Goal: Task Accomplishment & Management: Manage account settings

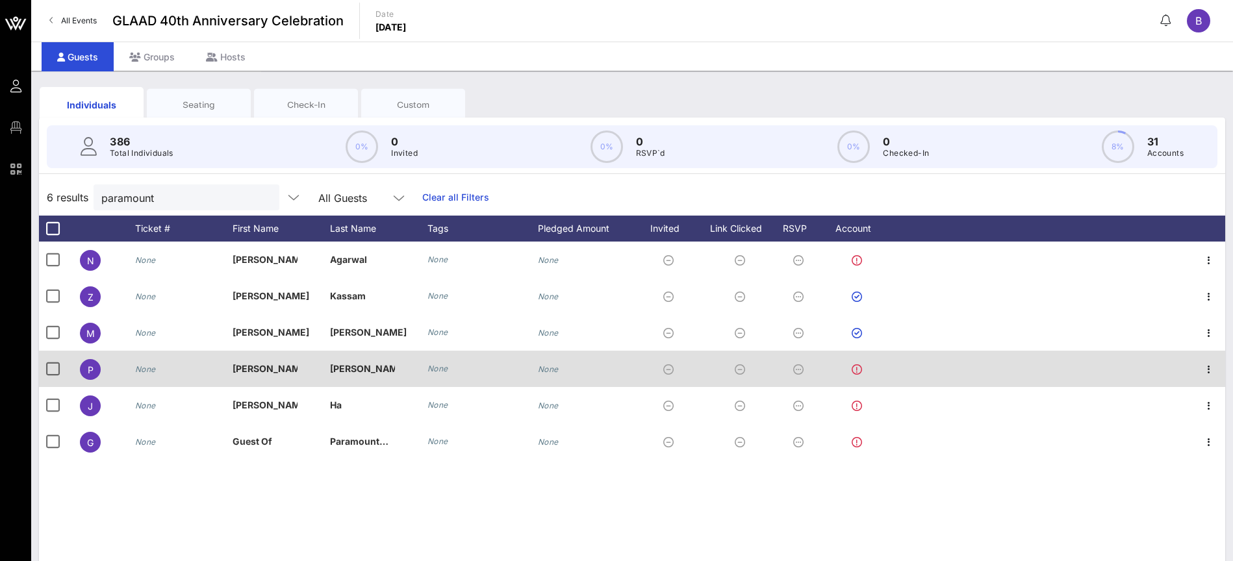
click at [859, 373] on icon at bounding box center [856, 369] width 10 height 10
click at [858, 370] on icon at bounding box center [856, 369] width 10 height 10
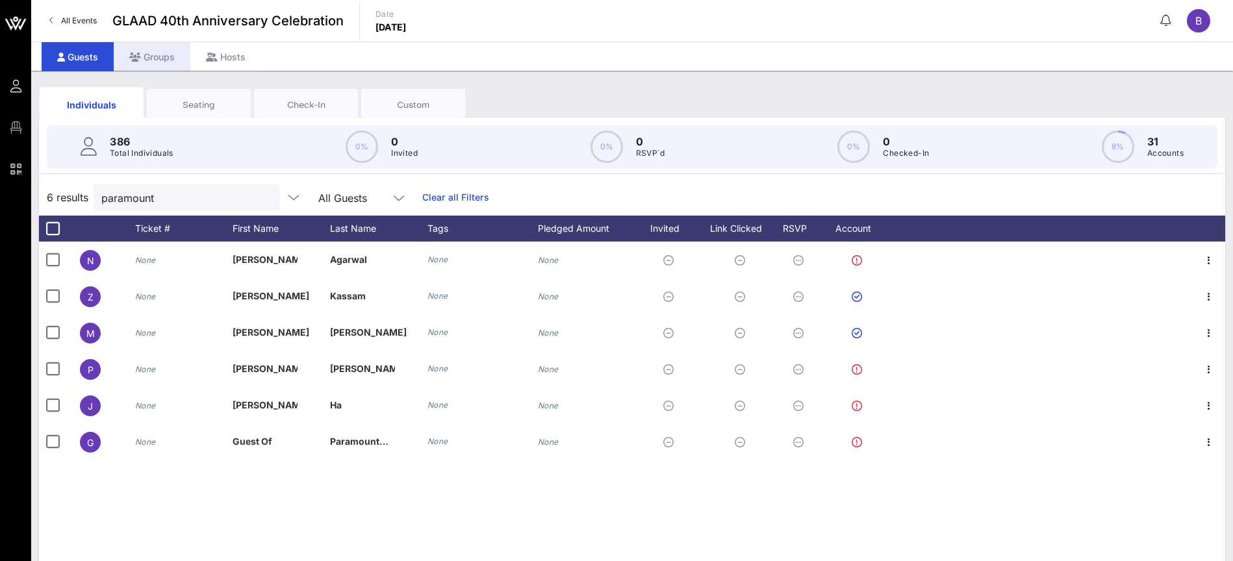
click at [154, 54] on div "Groups" at bounding box center [152, 56] width 77 height 29
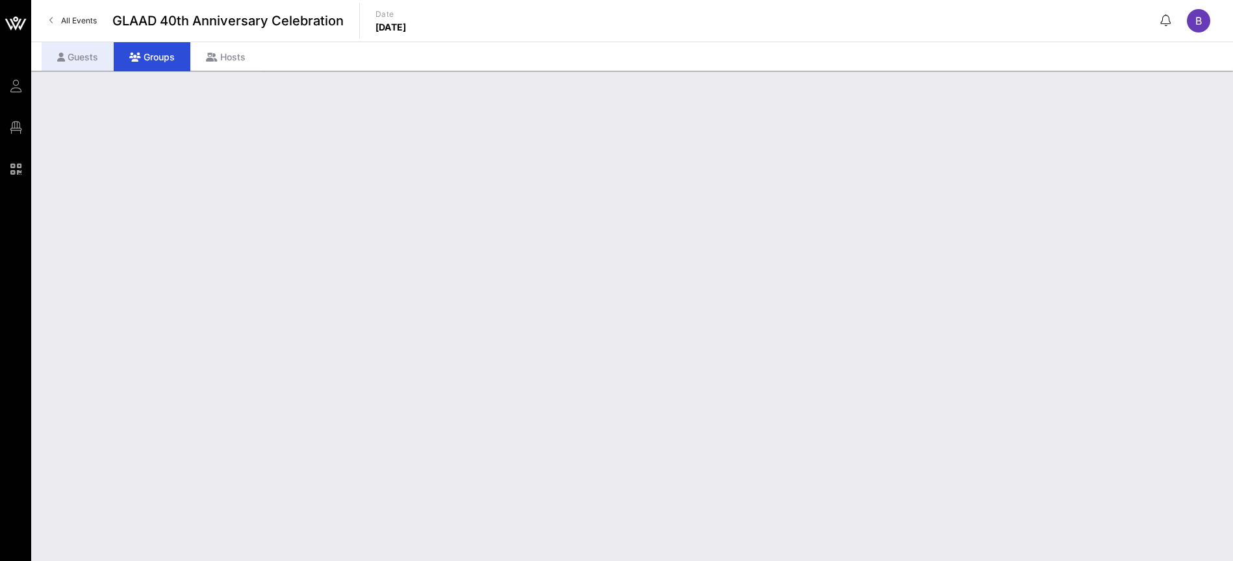
click at [94, 54] on div "Guests" at bounding box center [78, 56] width 72 height 29
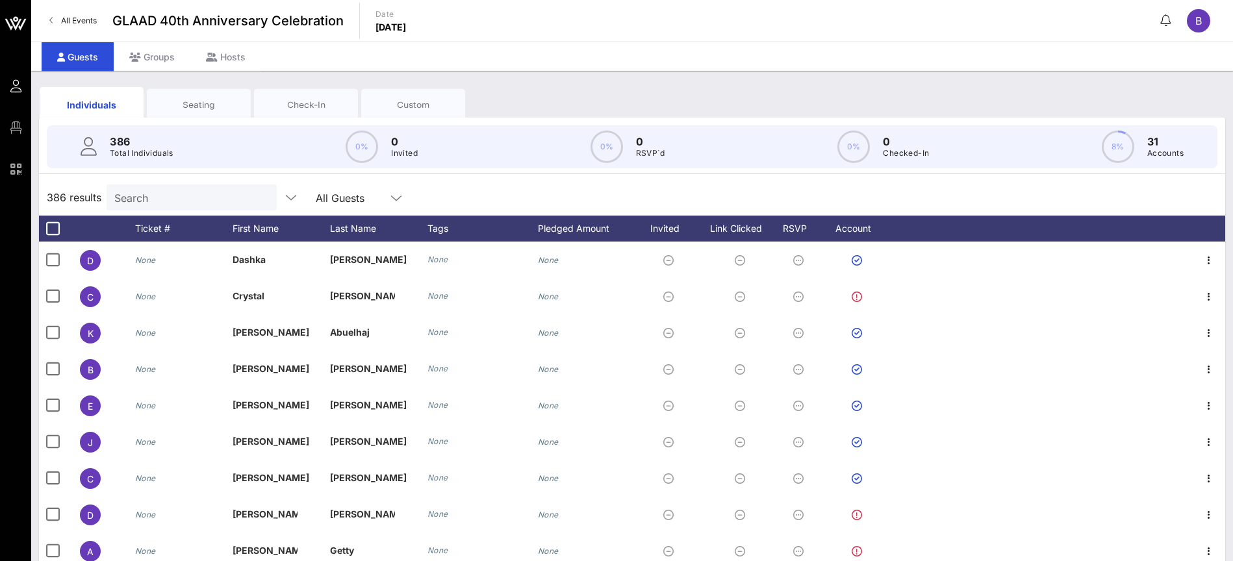
click at [214, 101] on div "Seating" at bounding box center [199, 105] width 84 height 12
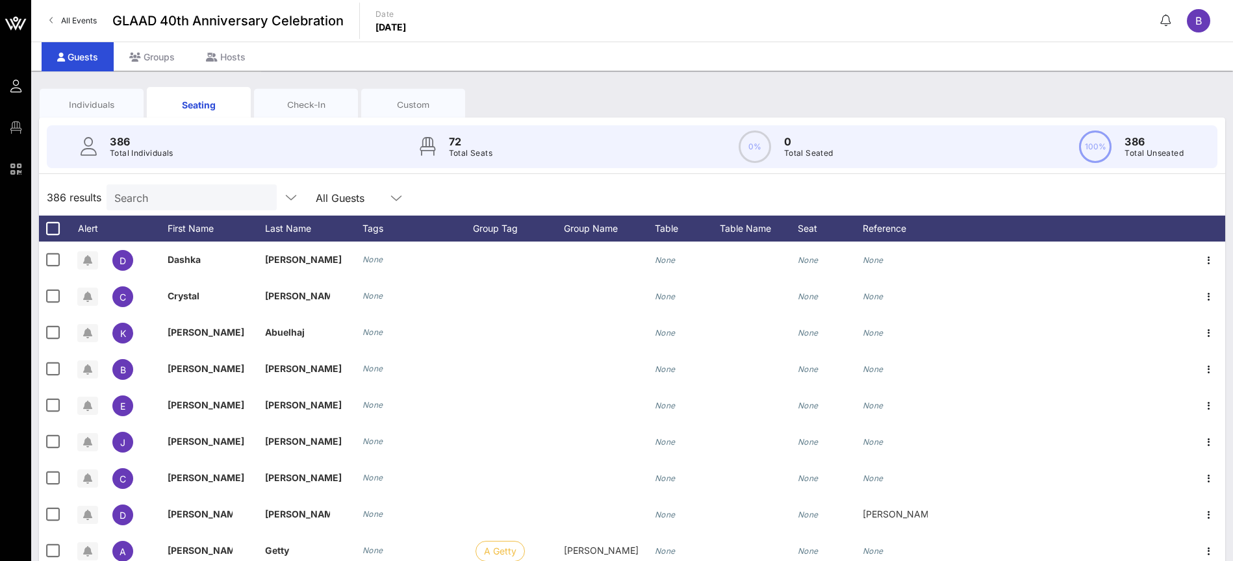
click at [356, 90] on div "Check-In" at bounding box center [306, 104] width 104 height 32
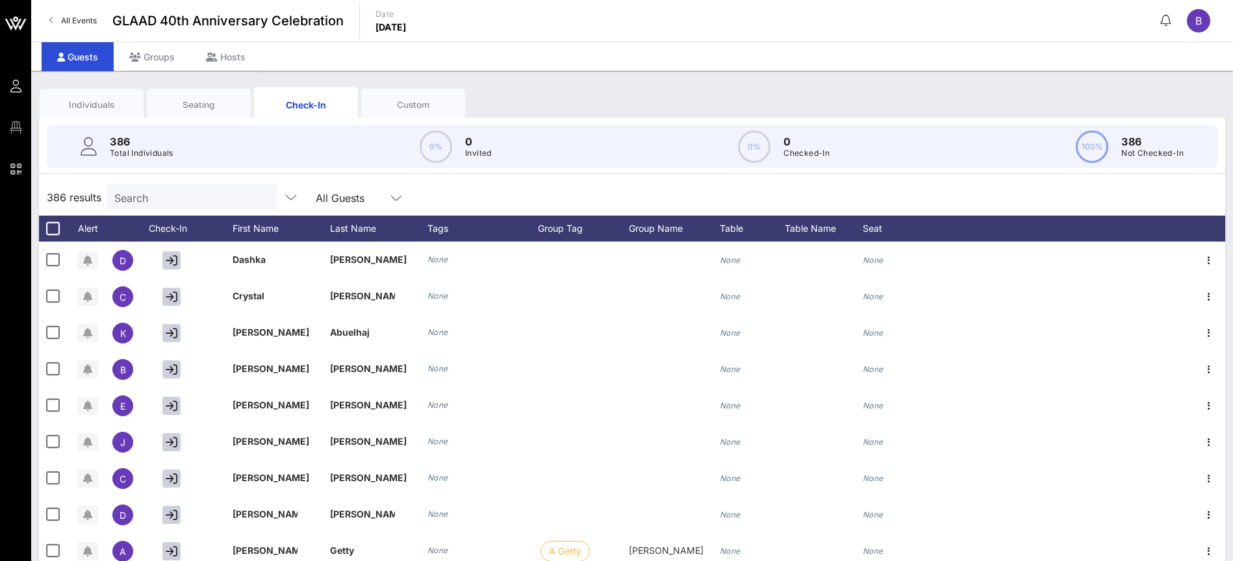
click at [106, 96] on div "Individuals" at bounding box center [92, 104] width 104 height 32
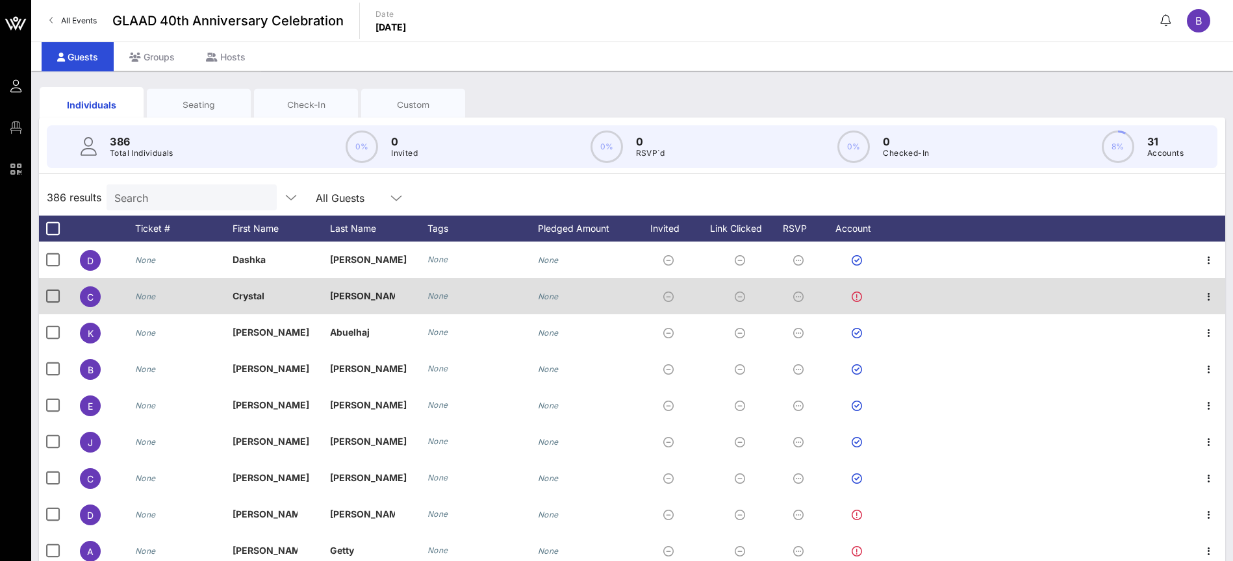
click at [855, 296] on icon at bounding box center [856, 297] width 10 height 10
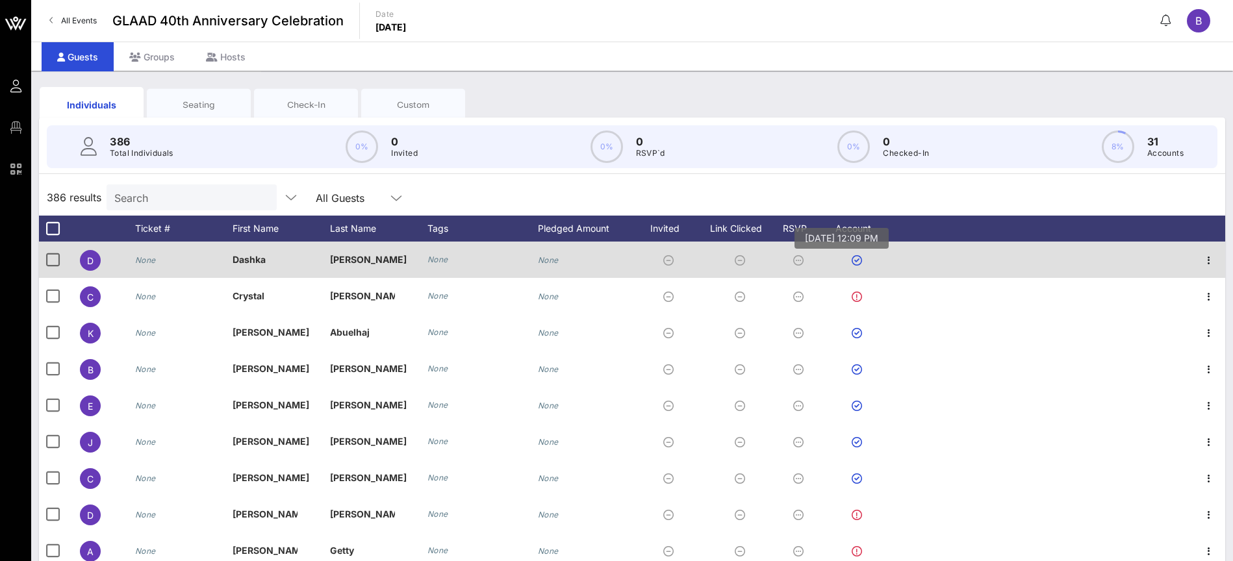
click at [855, 257] on icon at bounding box center [856, 260] width 10 height 10
click at [1201, 258] on icon "button" at bounding box center [1209, 261] width 16 height 16
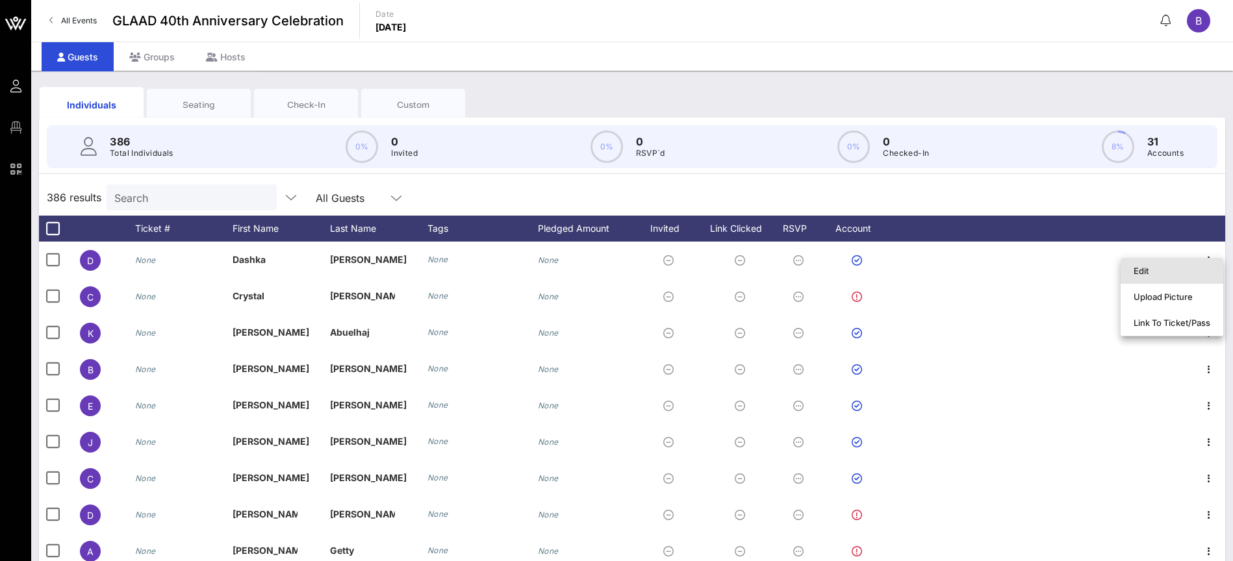
click at [1138, 268] on div "Edit" at bounding box center [1171, 271] width 77 height 10
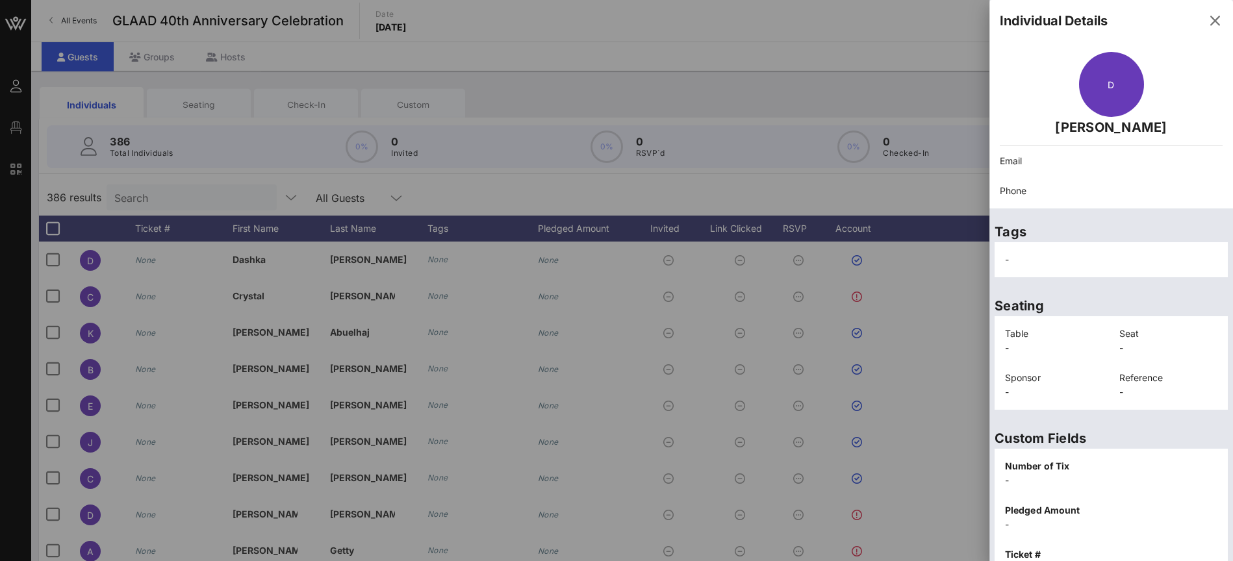
click at [1079, 82] on div "D" at bounding box center [1111, 84] width 65 height 65
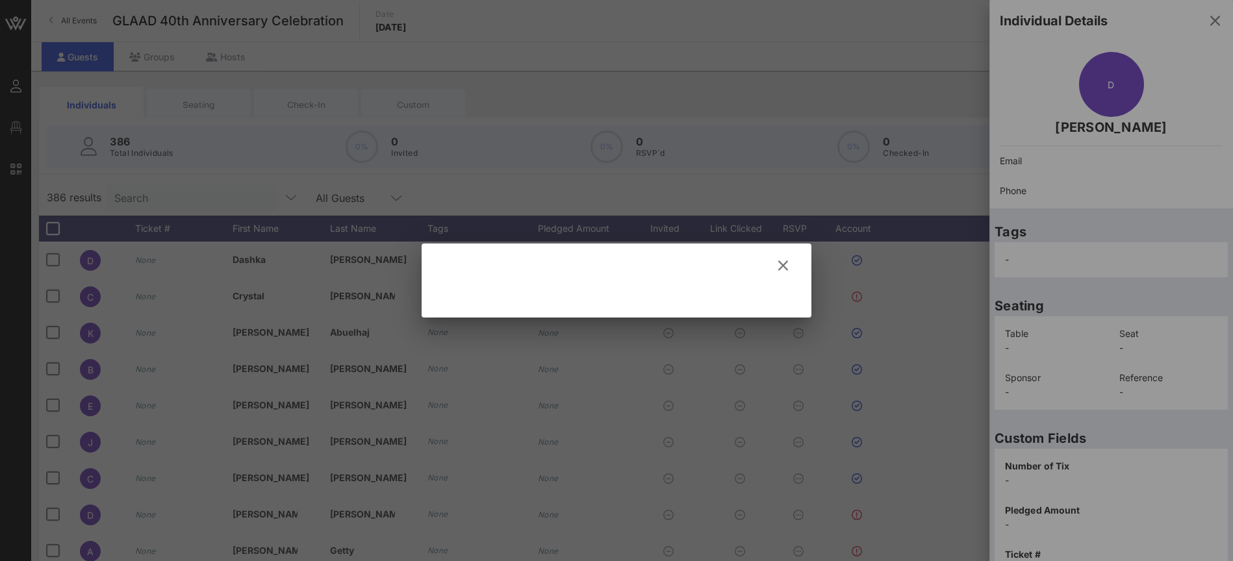
click at [1104, 82] on div at bounding box center [616, 280] width 1233 height 561
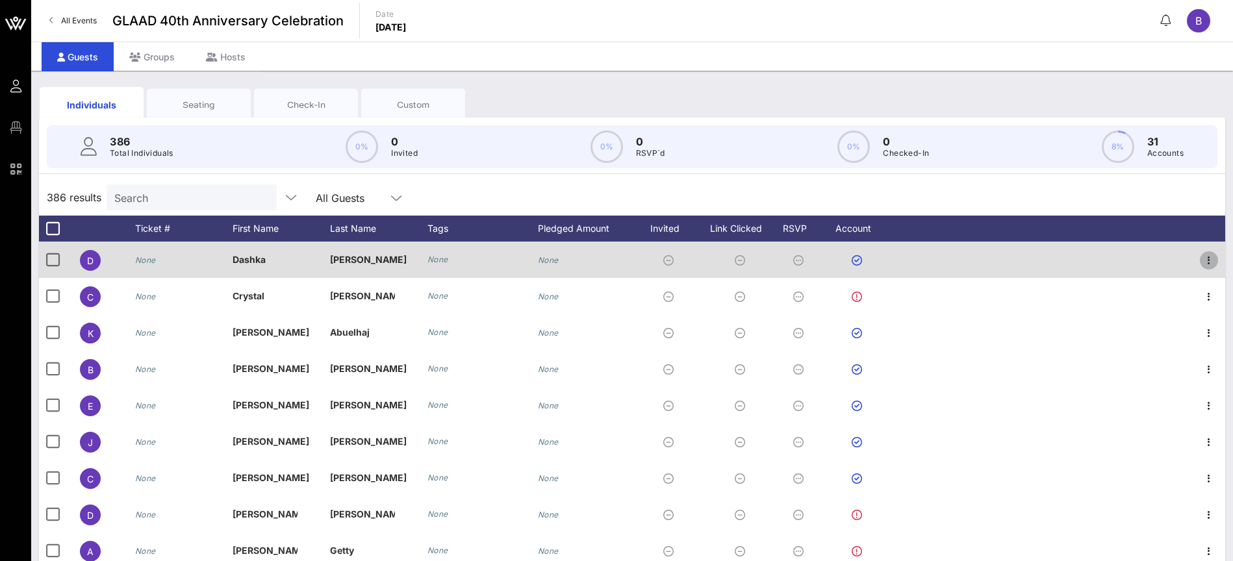
click at [1201, 257] on icon "button" at bounding box center [1209, 261] width 16 height 16
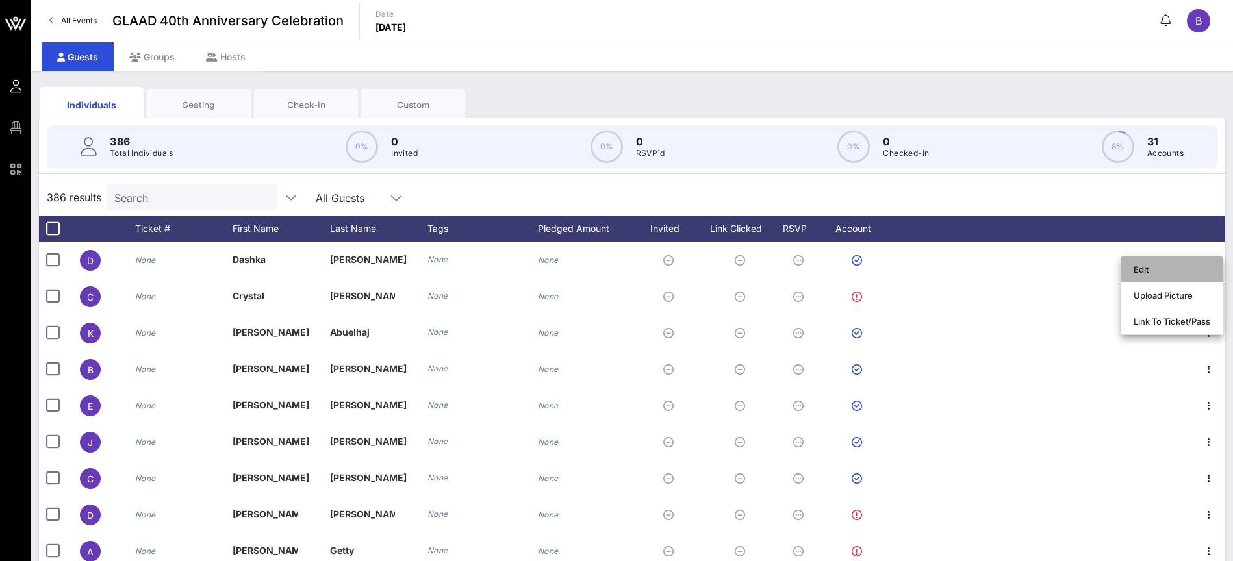
click at [1150, 272] on div "Edit" at bounding box center [1171, 269] width 77 height 10
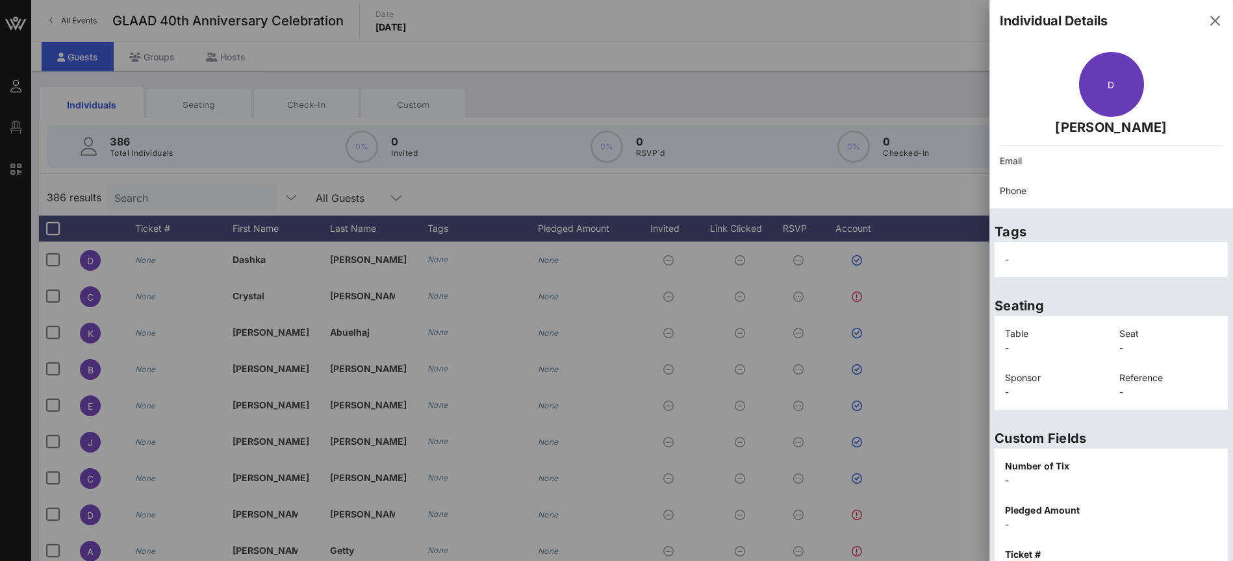
click at [1115, 94] on div "D" at bounding box center [1111, 84] width 65 height 65
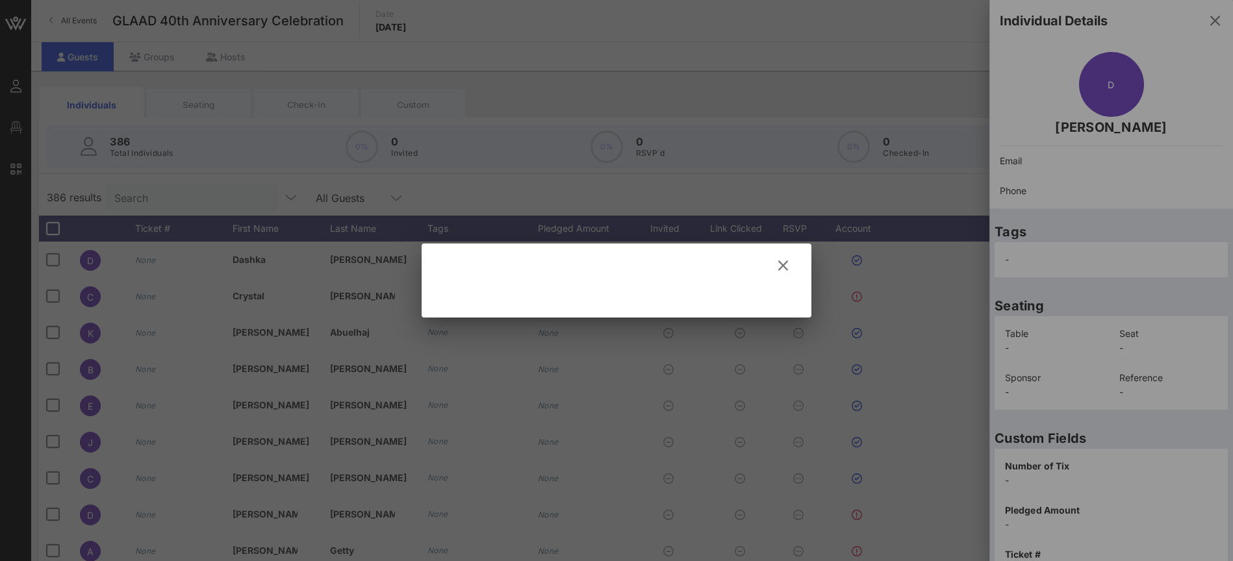
click at [786, 271] on icon at bounding box center [782, 266] width 19 height 18
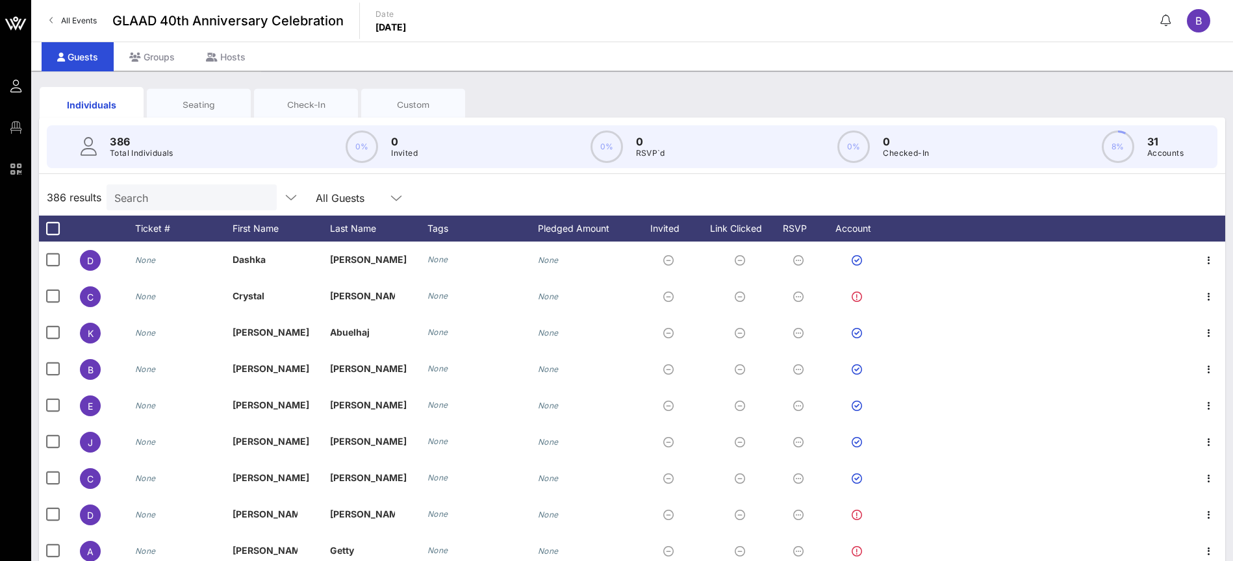
click at [107, 203] on div "Search" at bounding box center [192, 197] width 170 height 26
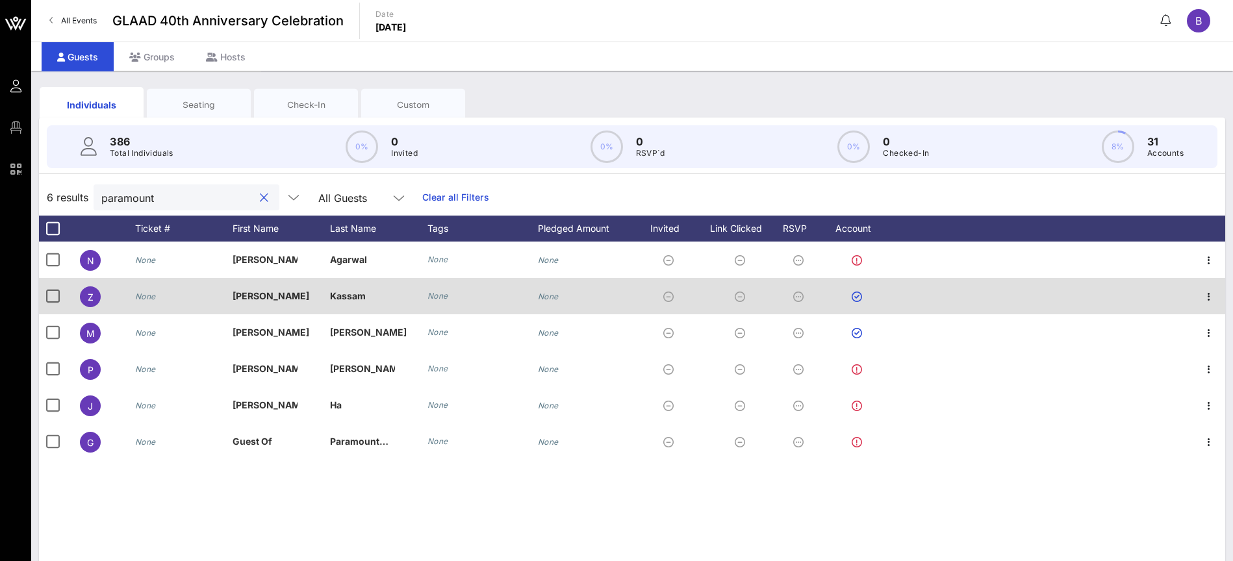
type input "paramount"
click at [92, 297] on span "Z" at bounding box center [91, 297] width 6 height 11
click at [89, 301] on span "Z" at bounding box center [91, 297] width 6 height 11
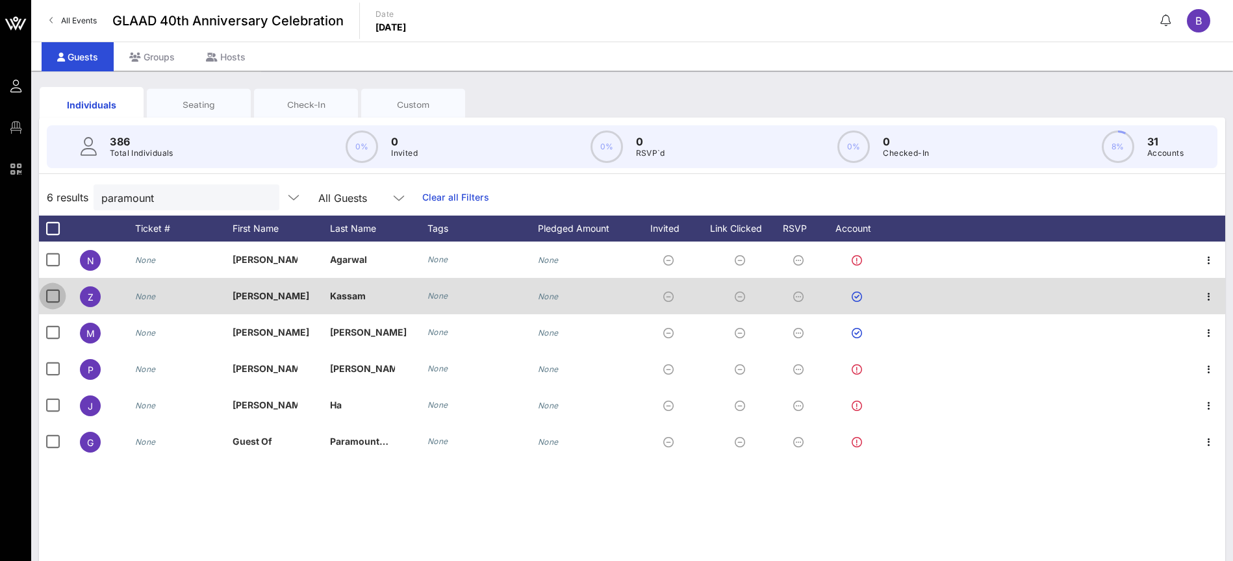
click at [60, 295] on div at bounding box center [53, 296] width 22 height 22
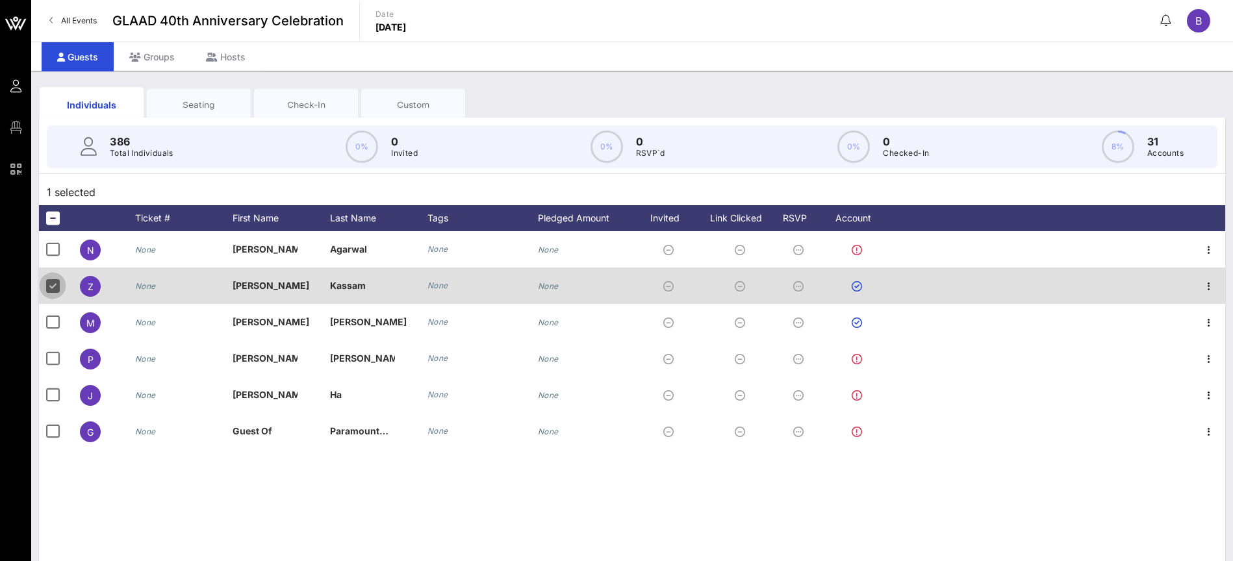
click at [55, 287] on div at bounding box center [53, 286] width 22 height 22
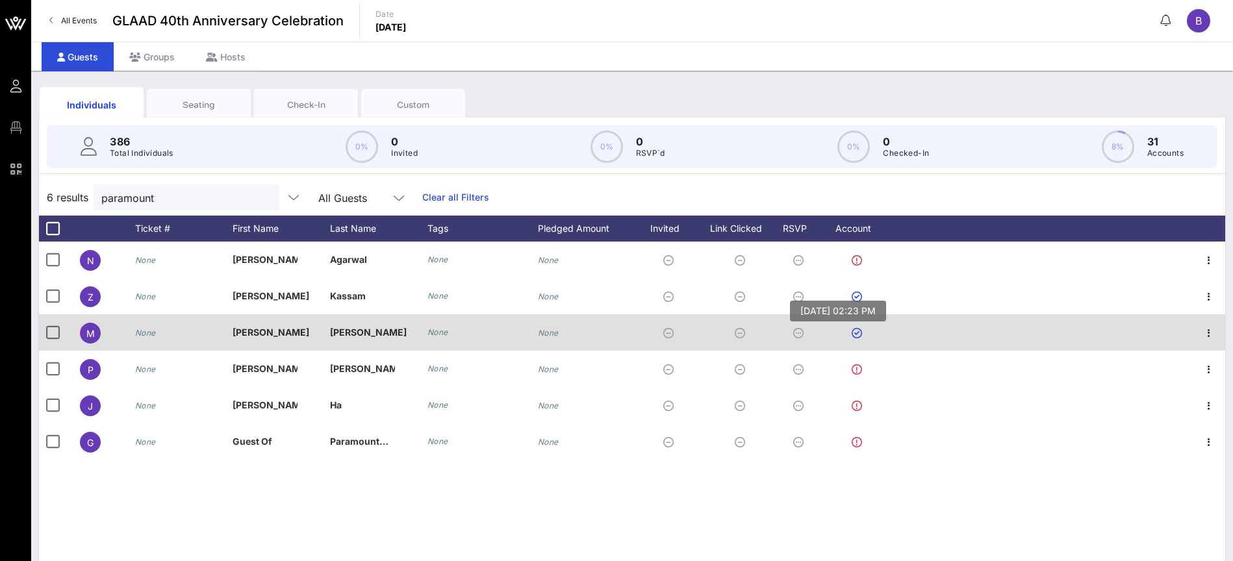
click at [853, 331] on icon at bounding box center [856, 333] width 10 height 10
click at [1207, 333] on icon "button" at bounding box center [1209, 333] width 16 height 16
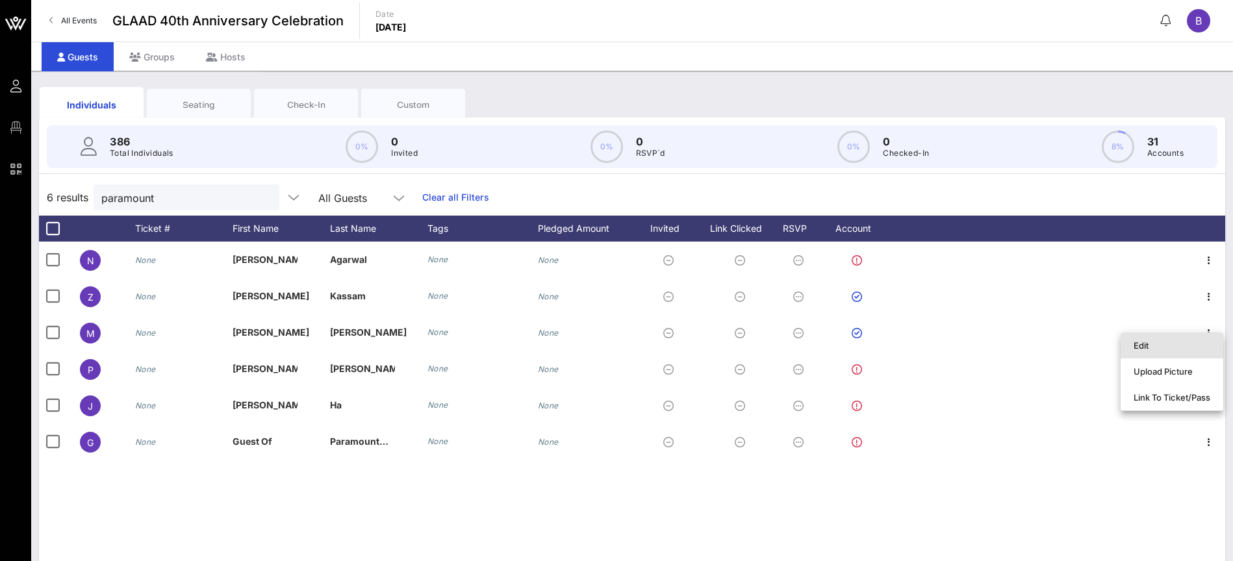
click at [1138, 342] on div "Edit" at bounding box center [1171, 345] width 77 height 10
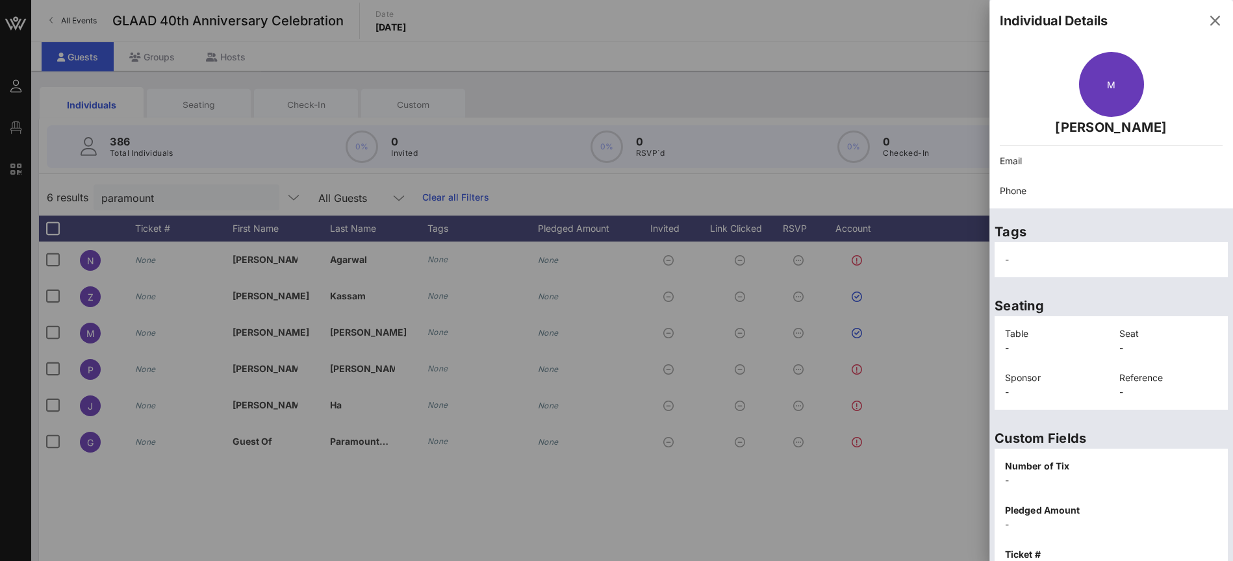
click at [1095, 77] on div "M" at bounding box center [1111, 84] width 65 height 65
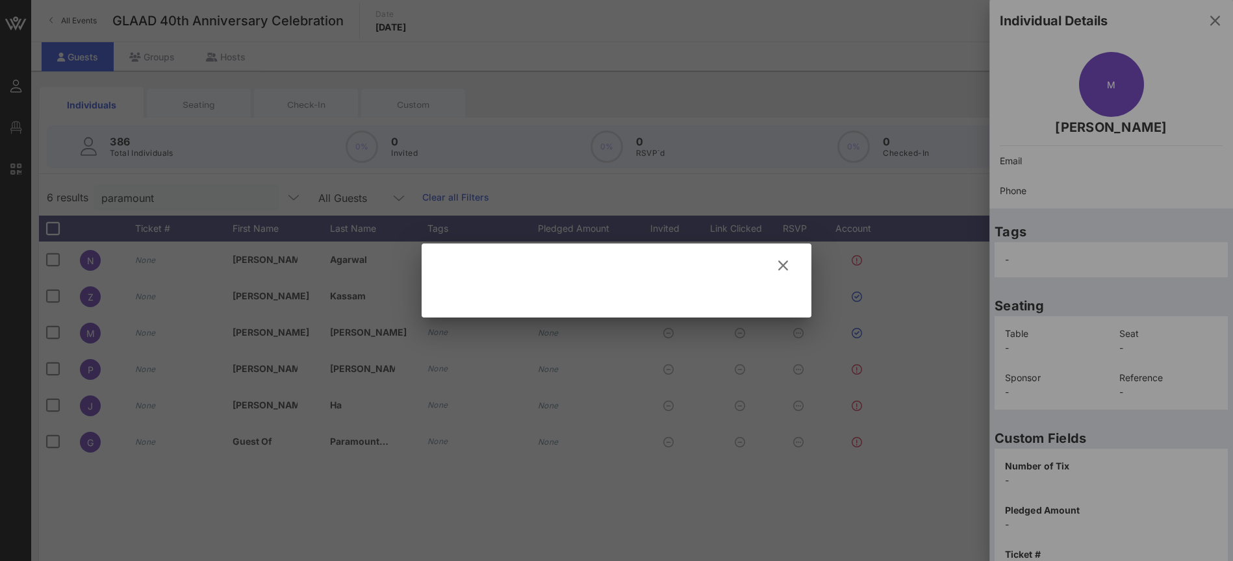
click at [790, 271] on button at bounding box center [782, 265] width 25 height 23
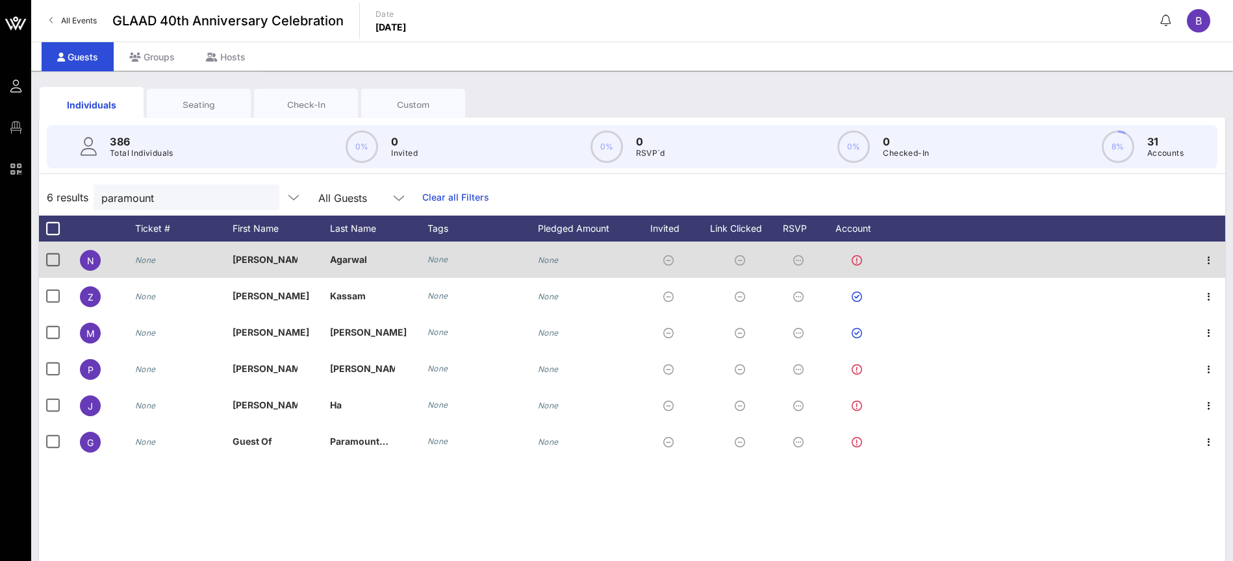
click at [668, 260] on icon at bounding box center [668, 260] width 10 height 10
click at [751, 258] on div at bounding box center [742, 260] width 71 height 36
click at [802, 259] on icon at bounding box center [798, 260] width 10 height 10
click at [855, 258] on icon at bounding box center [856, 260] width 10 height 10
